Goal: Task Accomplishment & Management: Manage account settings

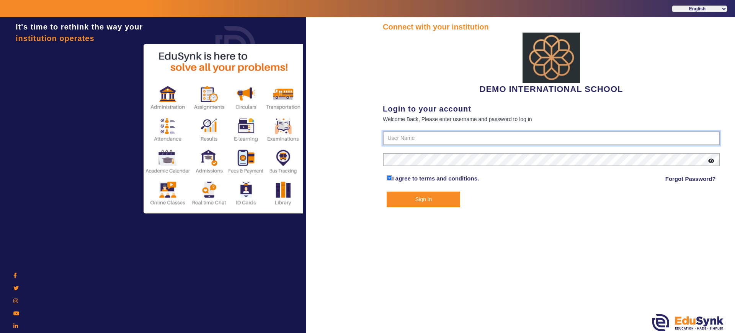
type input "2143224344"
click at [432, 199] on button "Sign In" at bounding box center [423, 199] width 73 height 16
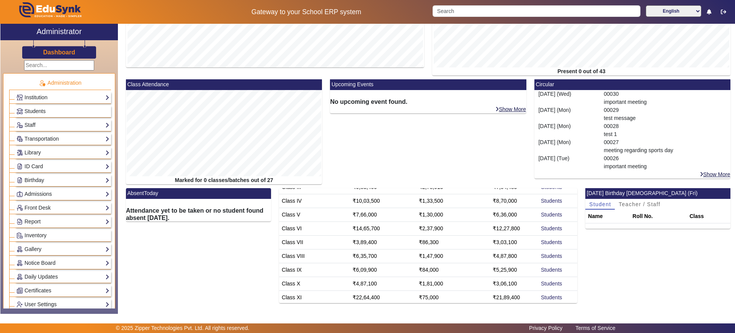
scroll to position [89, 0]
click at [421, 177] on div "Upcoming Events No upcoming event found. Show More" at bounding box center [428, 133] width 204 height 109
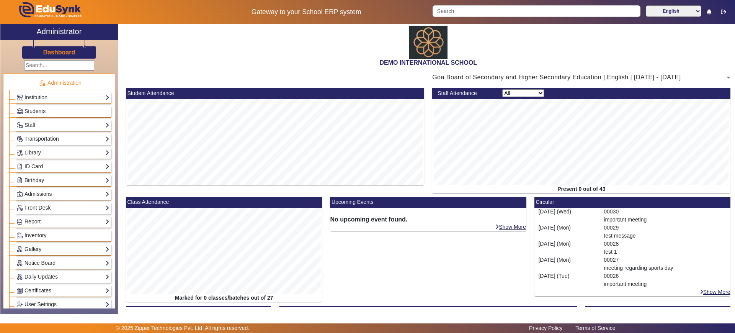
click at [63, 99] on link "Institution" at bounding box center [62, 97] width 93 height 9
